Goal: Transaction & Acquisition: Purchase product/service

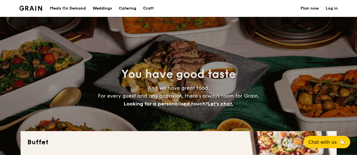
select select
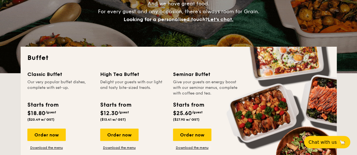
scroll to position [113, 0]
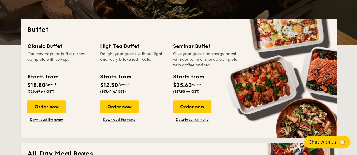
click at [119, 122] on div "Order now Download the menu" at bounding box center [133, 111] width 66 height 21
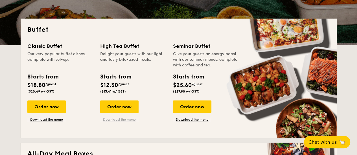
click at [120, 120] on link "Download the menu" at bounding box center [119, 120] width 38 height 5
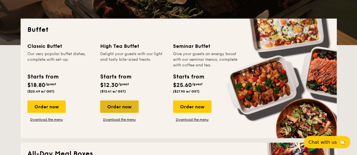
click at [130, 104] on div "Order now" at bounding box center [119, 107] width 38 height 12
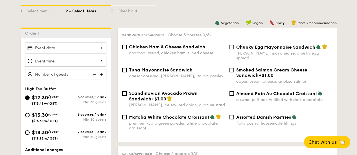
scroll to position [113, 0]
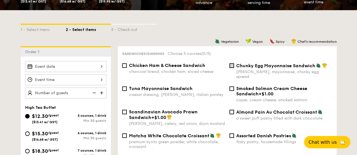
click at [232, 65] on input "Chunky Egg Mayonnaise Sandwich dijon mustard, mayonnaise, chunky egg spread" at bounding box center [231, 65] width 5 height 5
checkbox input "true"
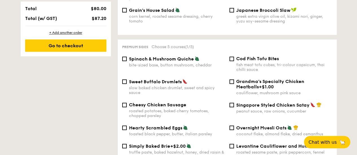
scroll to position [366, 0]
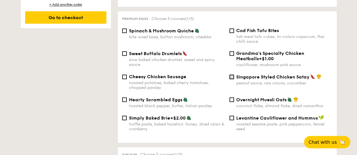
click at [231, 75] on input "Singapore Styled Chicken Satay peanut sauce, raw onions, cucumber" at bounding box center [231, 77] width 5 height 5
checkbox input "true"
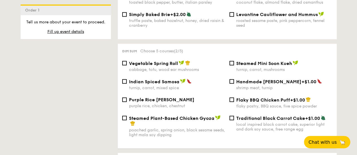
scroll to position [479, 0]
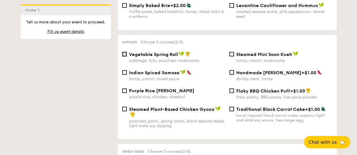
click at [125, 52] on input "Vegetable Spring Roll cabbage, tofu, wood ear mushrooms" at bounding box center [124, 54] width 5 height 5
checkbox input "true"
click at [231, 53] on input "Steamed Mini Soon Kueh turnip, carrot, mushrooms" at bounding box center [231, 54] width 5 height 5
checkbox input "true"
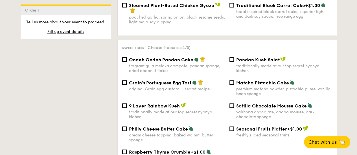
scroll to position [592, 0]
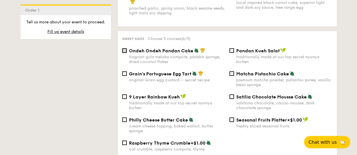
click at [124, 51] on input "Ondeh Ondeh Pandan Cake fragrant [PERSON_NAME] melaka compote, pandan sponge, d…" at bounding box center [124, 50] width 5 height 5
checkbox input "true"
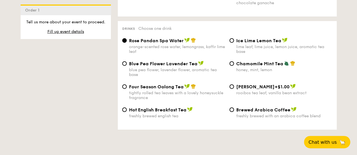
scroll to position [930, 0]
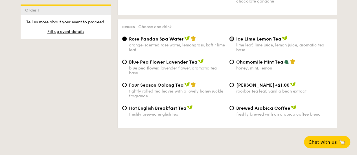
click at [231, 37] on input "Ice Lime Lemon Tea lime leaf, lime juice, lemon juice, aromatic tea base" at bounding box center [231, 39] width 5 height 5
radio input "true"
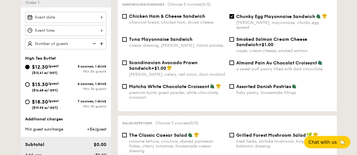
scroll to position [152, 0]
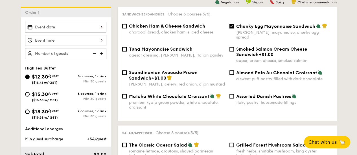
click at [102, 53] on img at bounding box center [102, 53] width 8 height 11
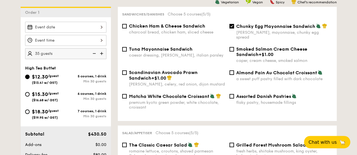
click at [102, 53] on img at bounding box center [102, 53] width 8 height 11
type input "40 guests"
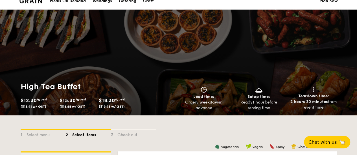
scroll to position [0, 0]
